Goal: Transaction & Acquisition: Purchase product/service

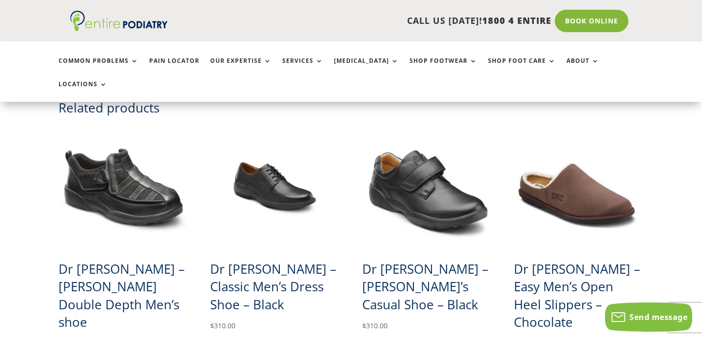
scroll to position [780, 0]
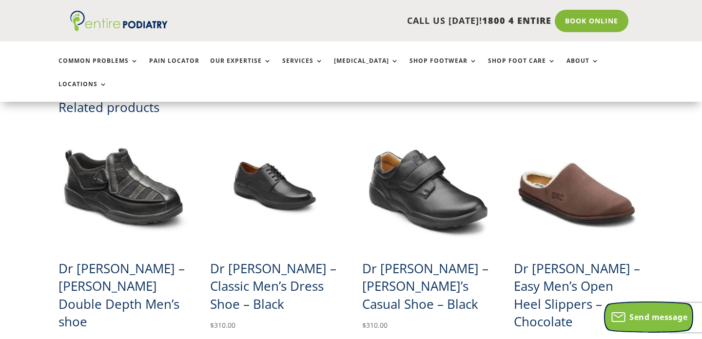
click at [641, 324] on div "Send message" at bounding box center [648, 317] width 87 height 16
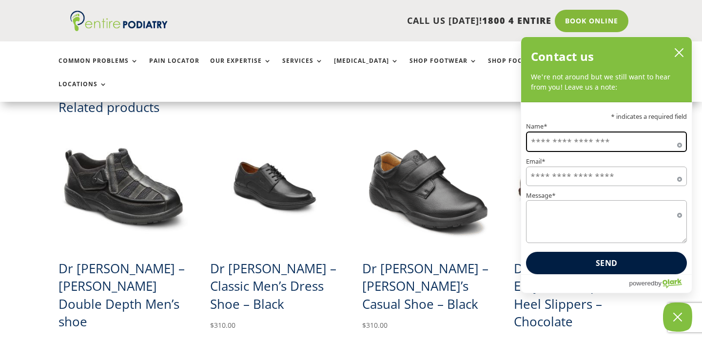
click at [608, 138] on input "Name*" at bounding box center [606, 142] width 161 height 20
type input "*****"
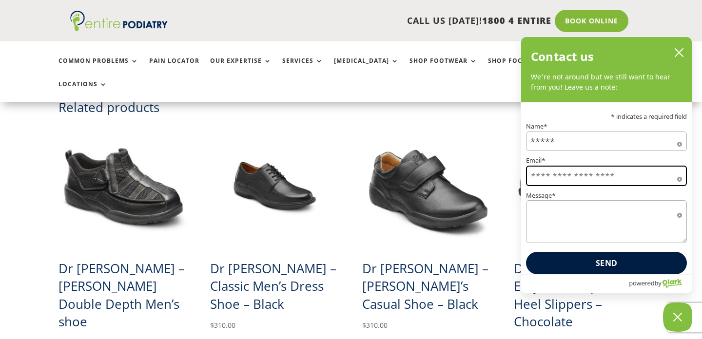
click at [603, 177] on input "Email*" at bounding box center [606, 176] width 161 height 20
type input "**********"
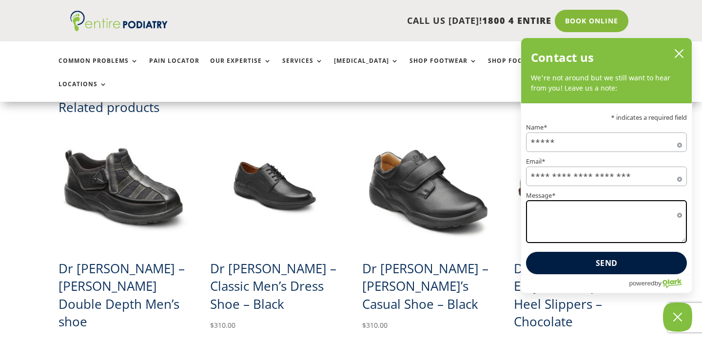
click at [599, 232] on textarea "Message*" at bounding box center [606, 221] width 161 height 43
type textarea "**********"
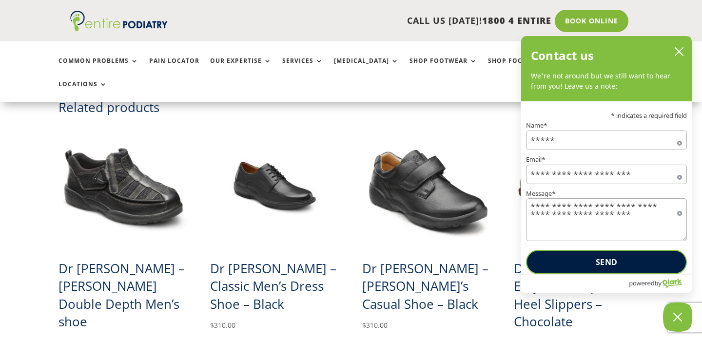
click at [614, 269] on button "Send" at bounding box center [606, 262] width 161 height 24
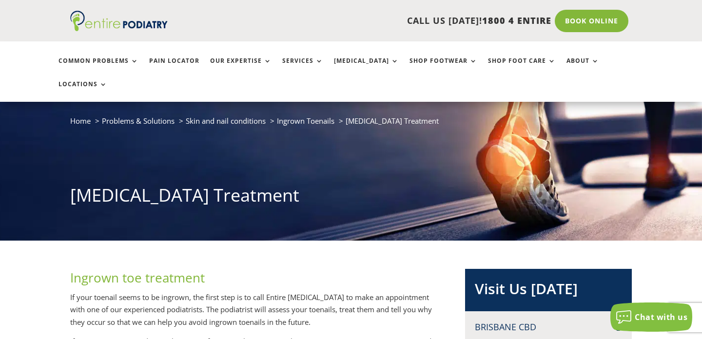
scroll to position [44, 0]
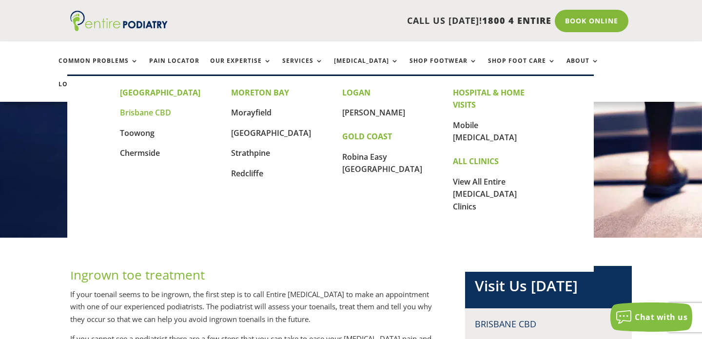
click at [156, 112] on link "Brisbane CBD" at bounding box center [145, 112] width 51 height 11
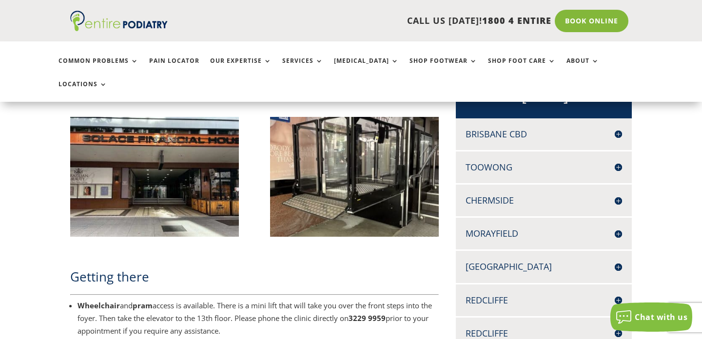
scroll to position [653, 0]
click at [516, 129] on h4 "Brisbane CBD" at bounding box center [543, 135] width 156 height 12
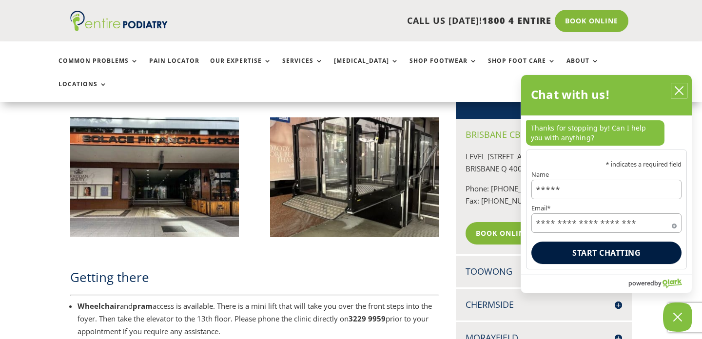
click at [682, 86] on button "close chatbox" at bounding box center [679, 90] width 16 height 15
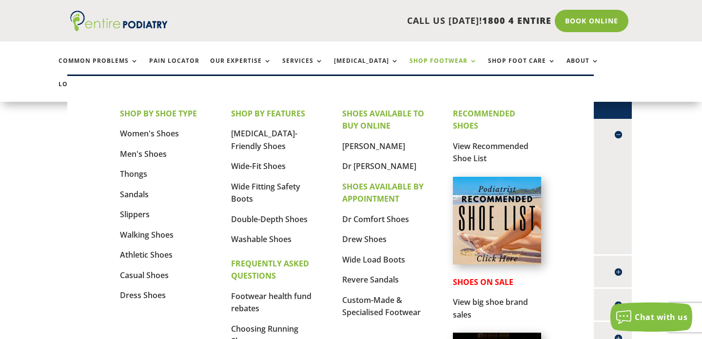
click at [409, 63] on link "Shop Footwear" at bounding box center [443, 68] width 68 height 21
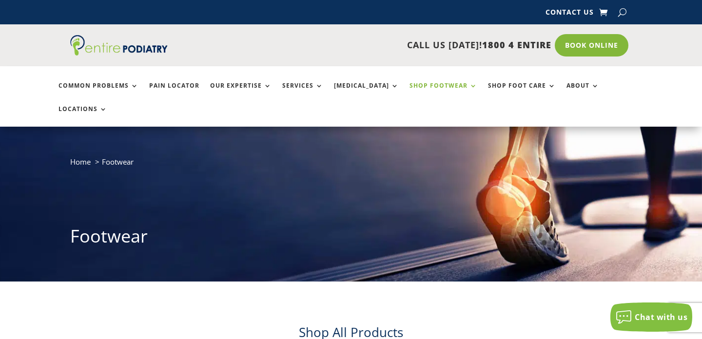
click at [625, 16] on button "button" at bounding box center [622, 12] width 8 height 15
click at [553, 14] on input "search" at bounding box center [557, 13] width 100 height 8
type input "**********"
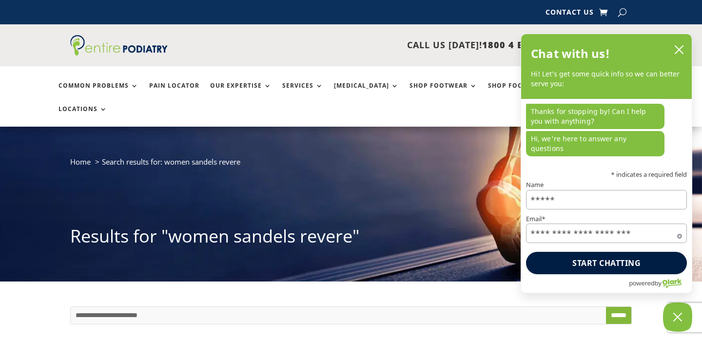
click at [619, 11] on button "button" at bounding box center [622, 12] width 8 height 15
click at [548, 13] on input "search" at bounding box center [557, 13] width 100 height 8
type input "**********"
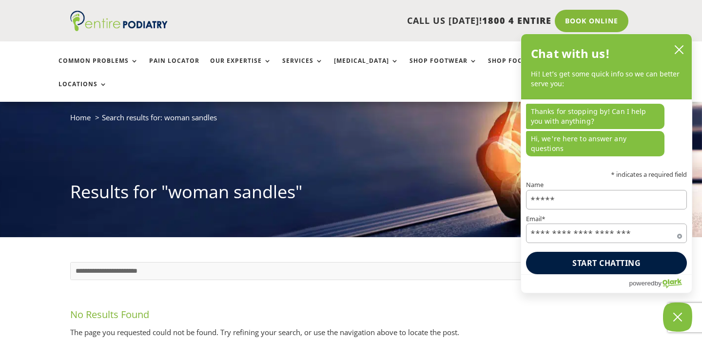
scroll to position [24, 0]
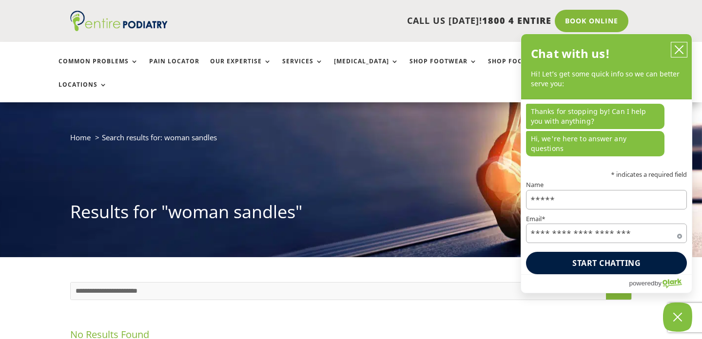
click at [679, 54] on icon "close chatbox" at bounding box center [679, 50] width 8 height 8
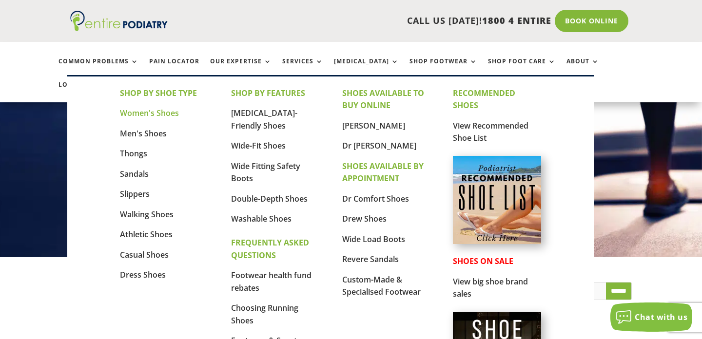
click at [167, 118] on link "Women's Shoes" at bounding box center [149, 113] width 59 height 11
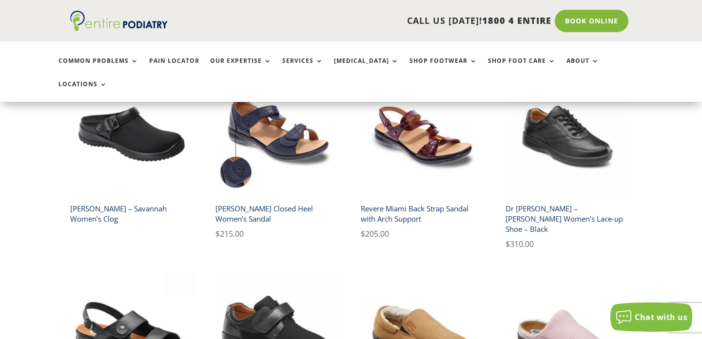
scroll to position [1043, 0]
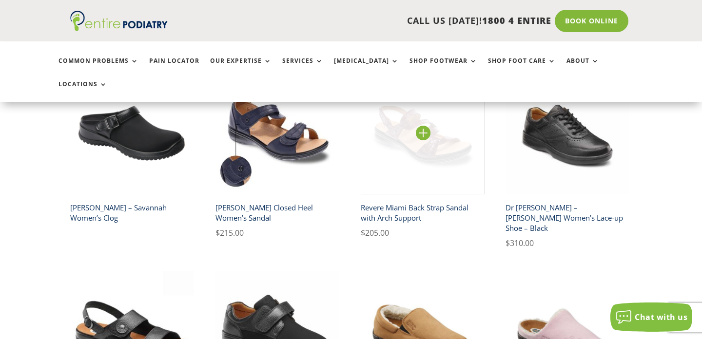
click at [413, 108] on img at bounding box center [423, 133] width 124 height 124
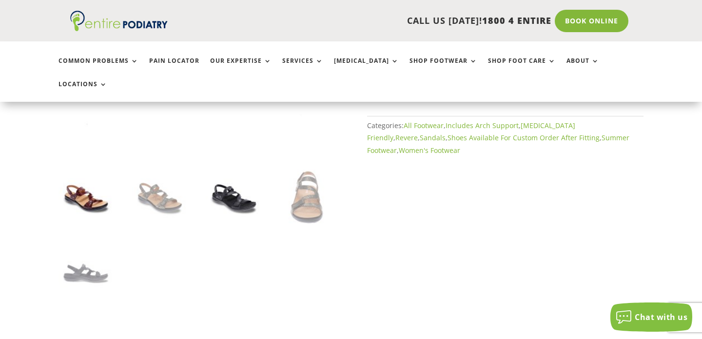
click at [225, 185] on img at bounding box center [233, 197] width 55 height 55
click at [230, 180] on img at bounding box center [233, 197] width 55 height 55
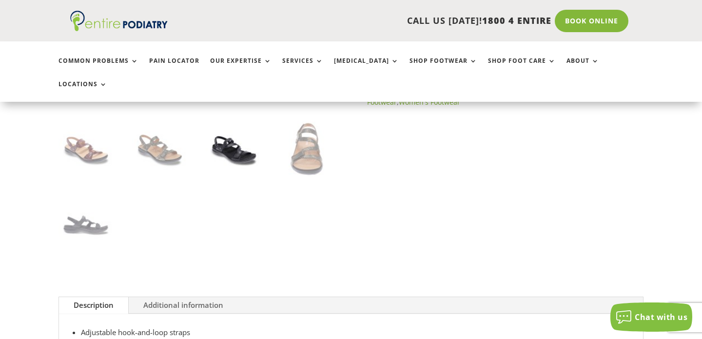
scroll to position [334, 0]
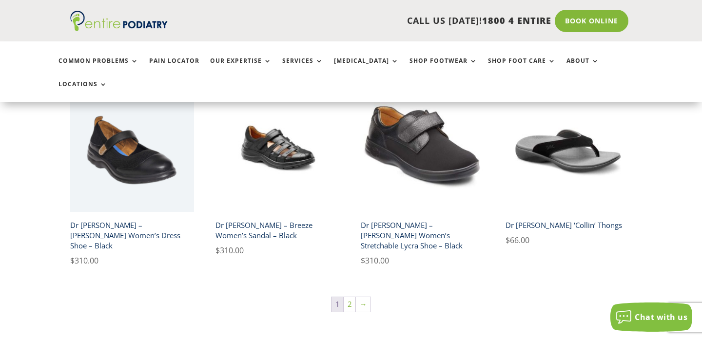
scroll to position [1620, 0]
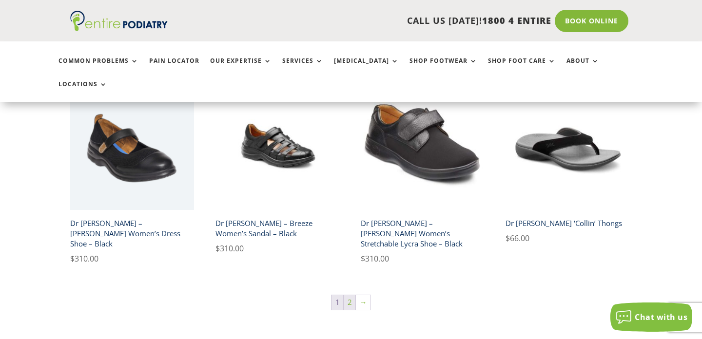
click at [351, 295] on link "2" at bounding box center [350, 302] width 12 height 15
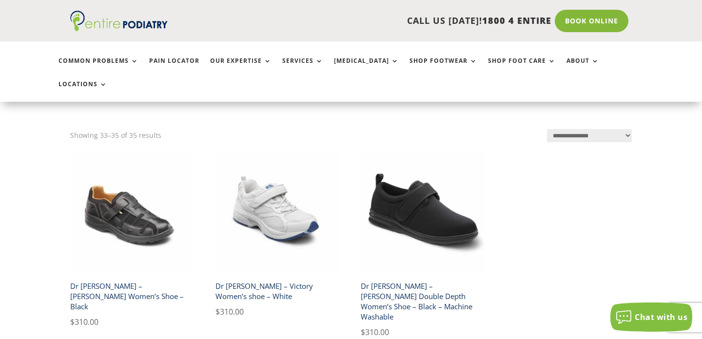
scroll to position [195, 0]
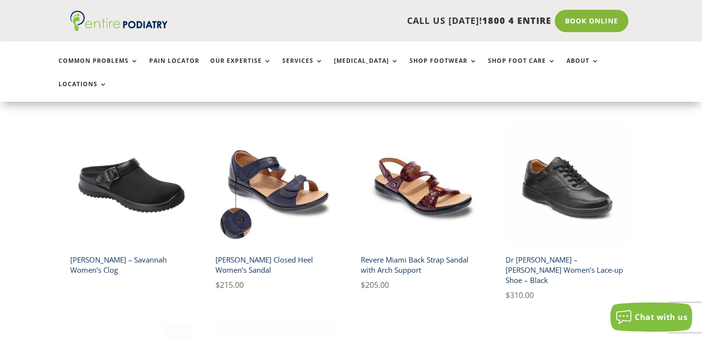
scroll to position [966, 0]
